Goal: Navigation & Orientation: Find specific page/section

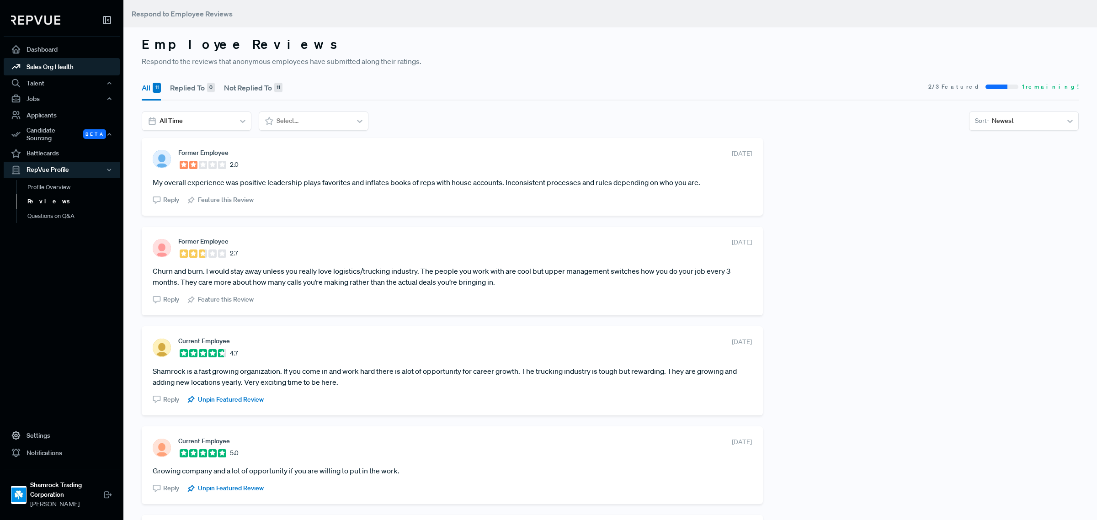
click at [69, 74] on link "Sales Org Health" at bounding box center [62, 66] width 116 height 17
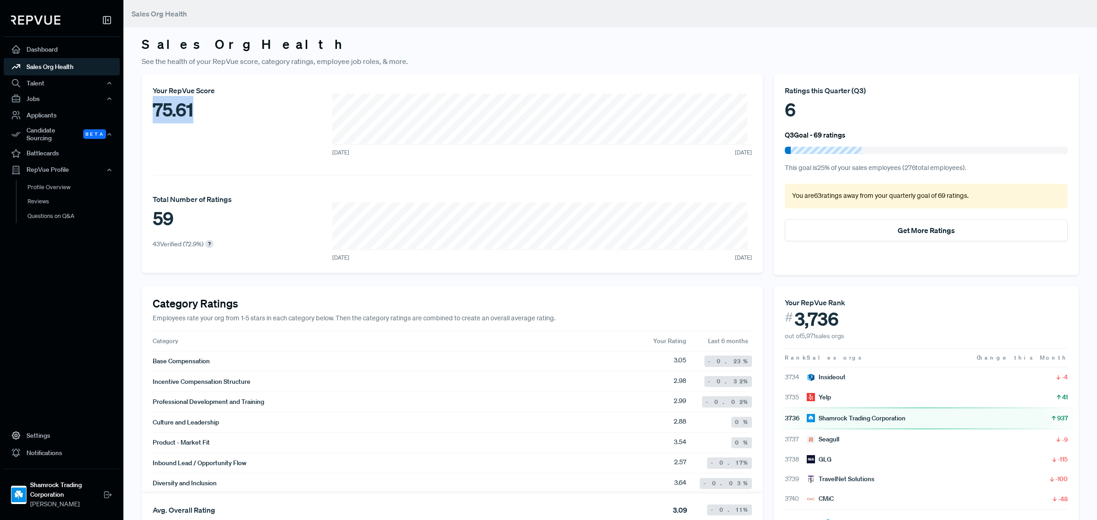
drag, startPoint x: 147, startPoint y: 106, endPoint x: 223, endPoint y: 168, distance: 97.8
click at [220, 128] on div "Your RepVue Score 75.61 [DATE] [DATE] Total Number of Ratings 59 43 Verified ( …" at bounding box center [452, 173] width 621 height 199
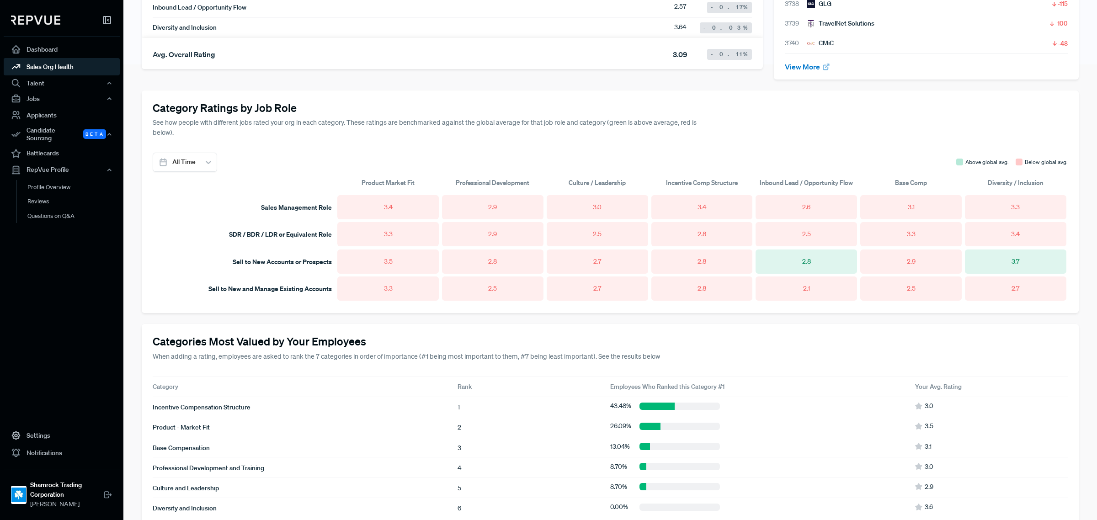
scroll to position [457, 0]
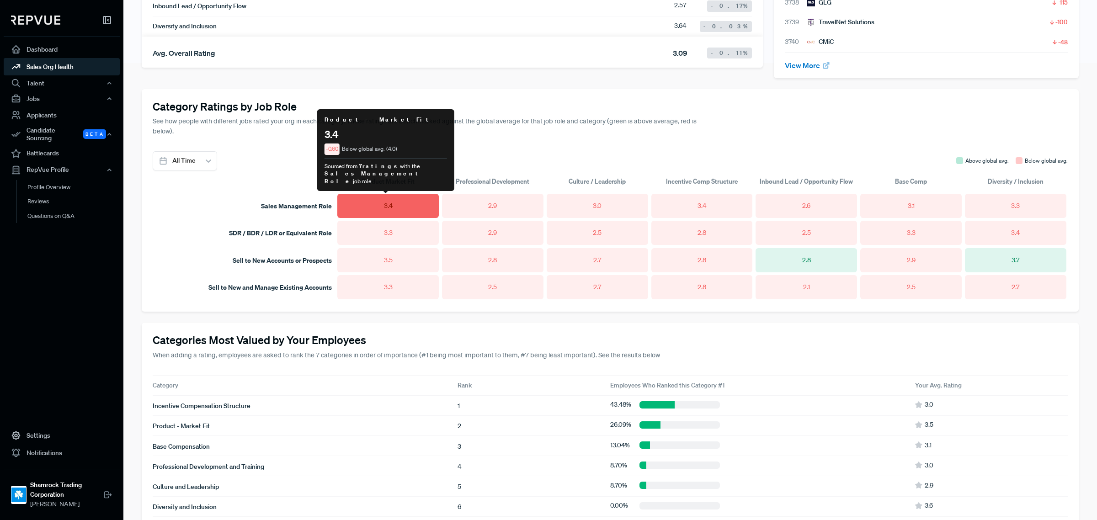
click at [385, 207] on span "3.4" at bounding box center [388, 206] width 9 height 10
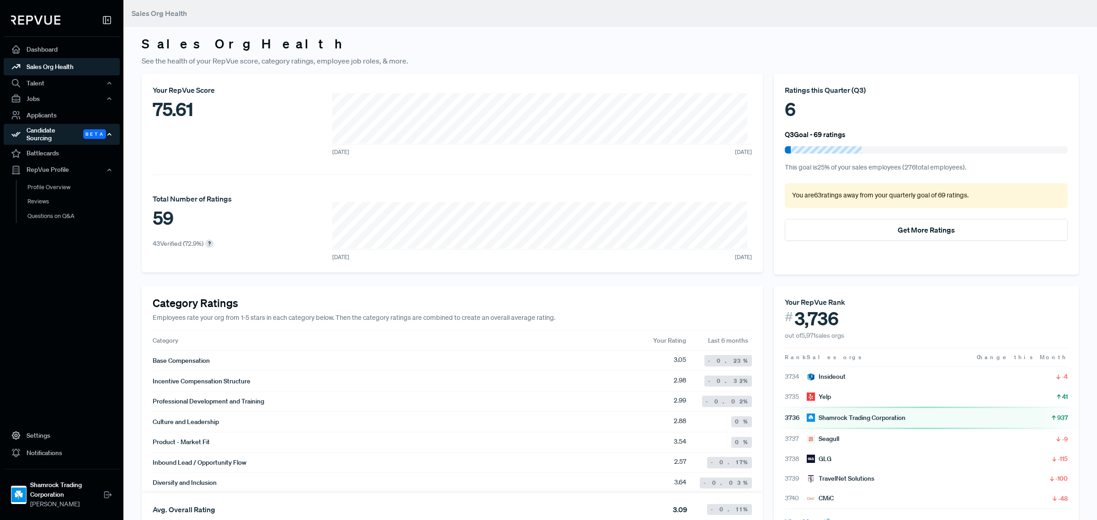
scroll to position [0, 0]
click at [45, 81] on div "Talent" at bounding box center [62, 83] width 116 height 16
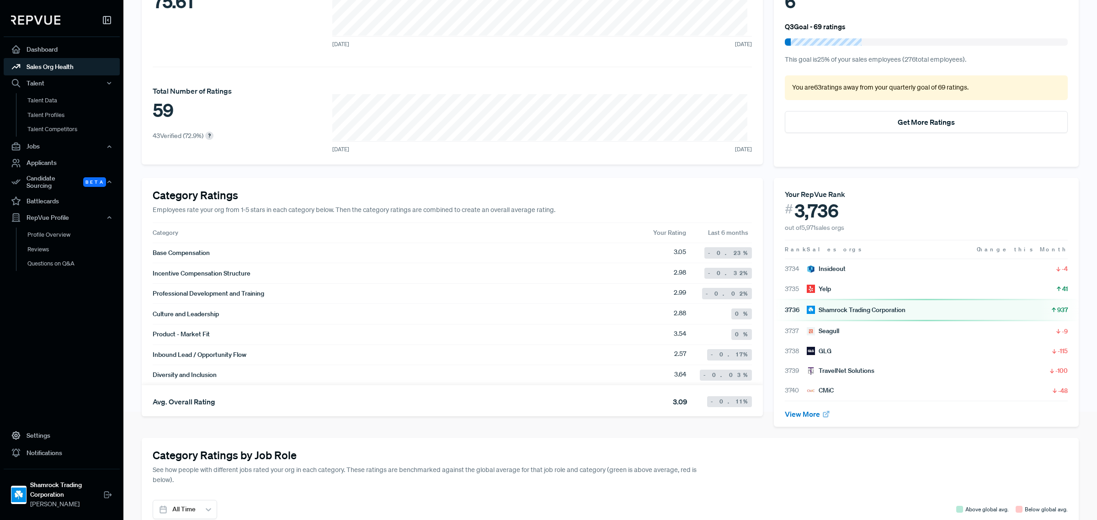
scroll to position [228, 0]
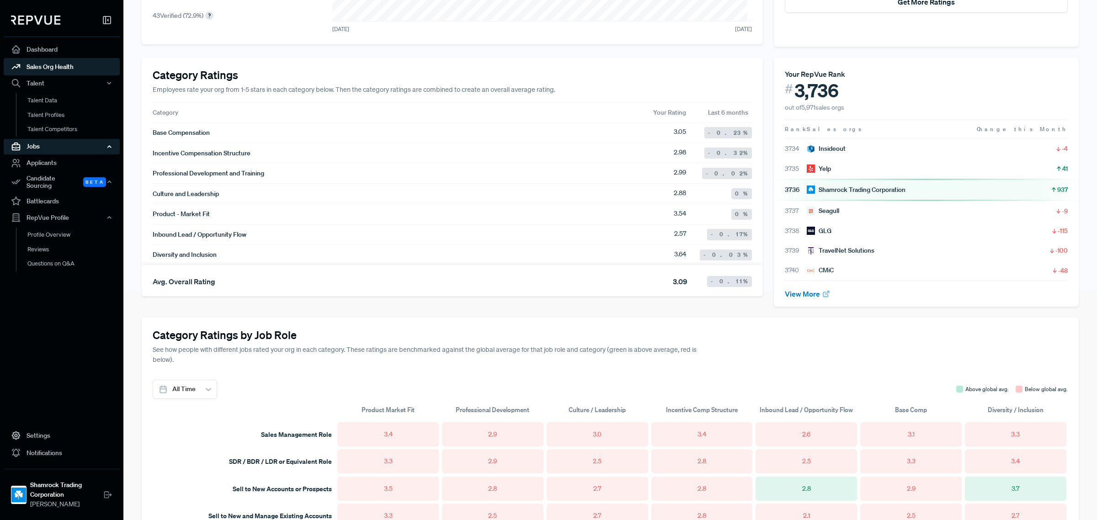
click at [60, 149] on div "Jobs" at bounding box center [62, 147] width 116 height 16
click at [74, 168] on link "Job Listings" at bounding box center [74, 164] width 116 height 15
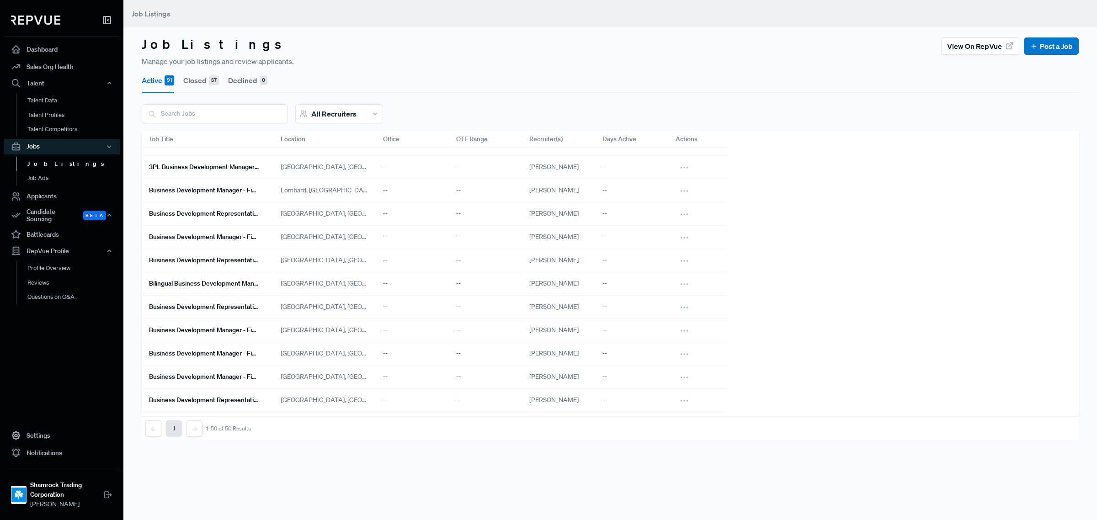
scroll to position [330, 0]
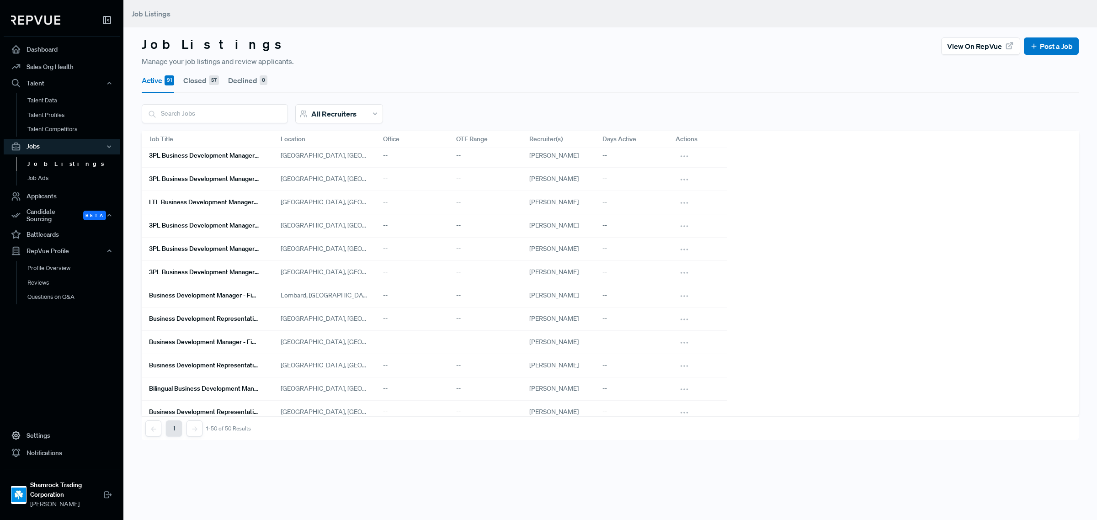
click at [231, 116] on input "search" at bounding box center [214, 114] width 145 height 18
click at [43, 83] on div "Talent" at bounding box center [62, 83] width 116 height 16
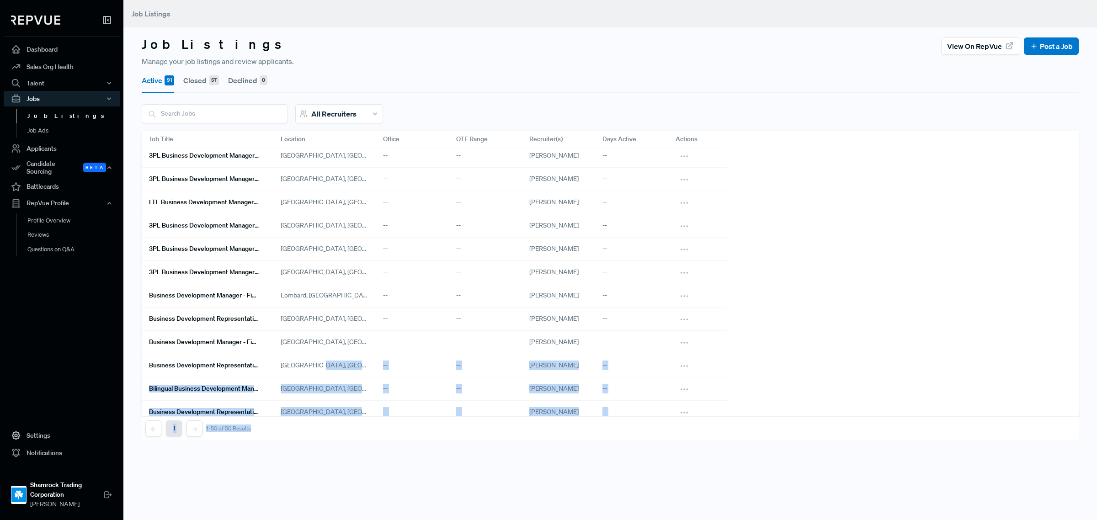
drag, startPoint x: 334, startPoint y: 488, endPoint x: 268, endPoint y: 547, distance: 88.3
click at [268, 520] on html "Dashboard Sales Org Health Talent Talent Data Talent Profiles Talent Competitor…" at bounding box center [548, 260] width 1097 height 520
